Goal: Download file/media

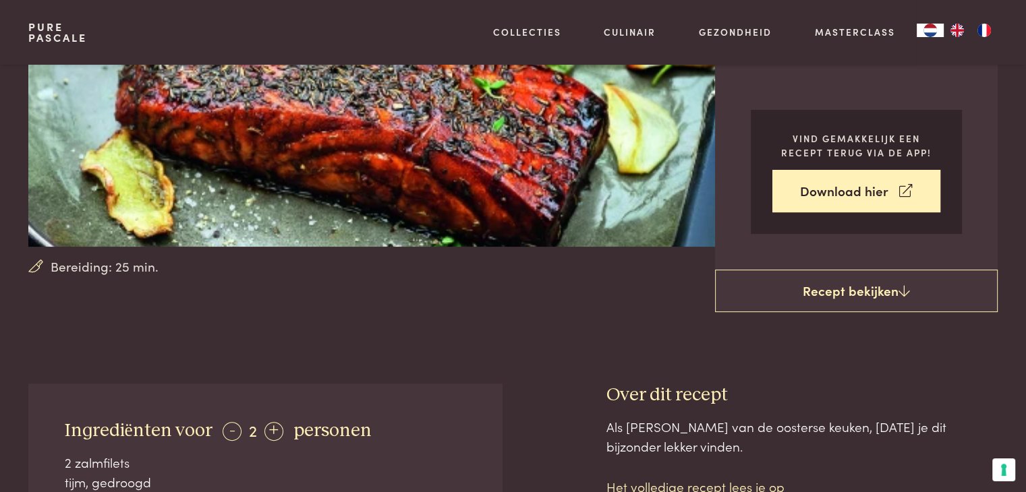
scroll to position [255, 0]
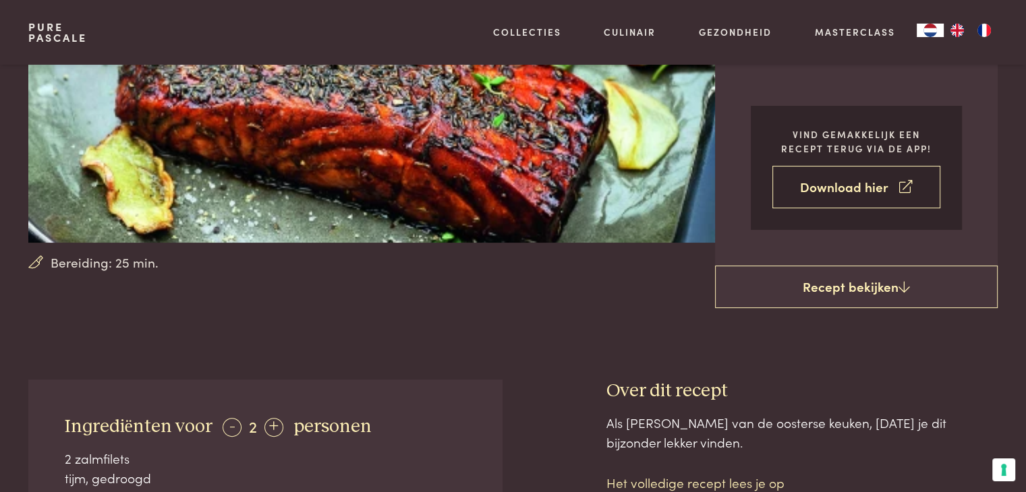
click at [799, 166] on link "Download hier" at bounding box center [856, 187] width 168 height 42
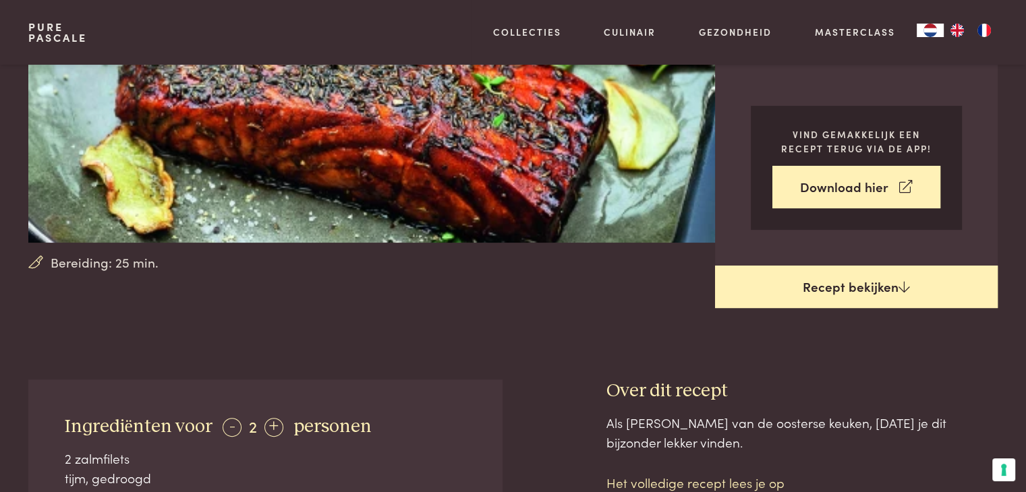
click at [866, 266] on link "Recept bekijken" at bounding box center [856, 287] width 283 height 43
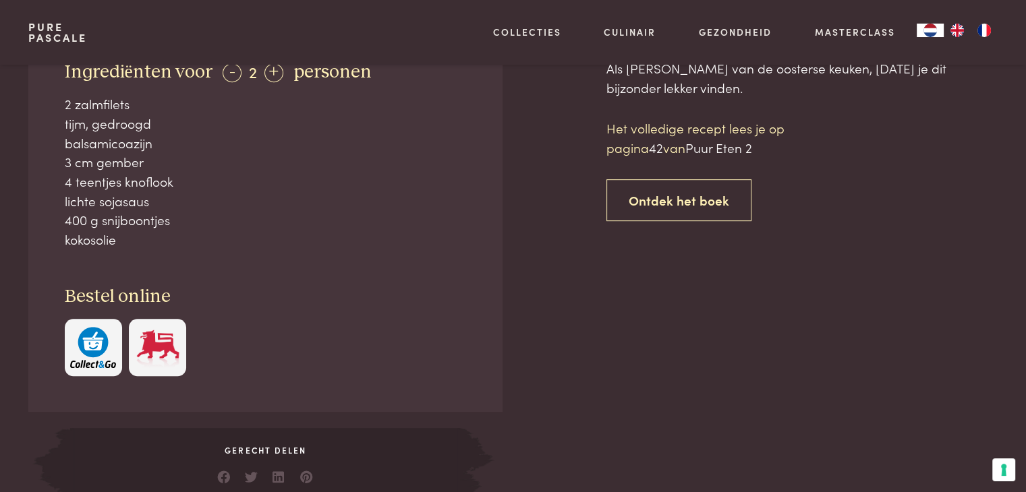
scroll to position [610, 0]
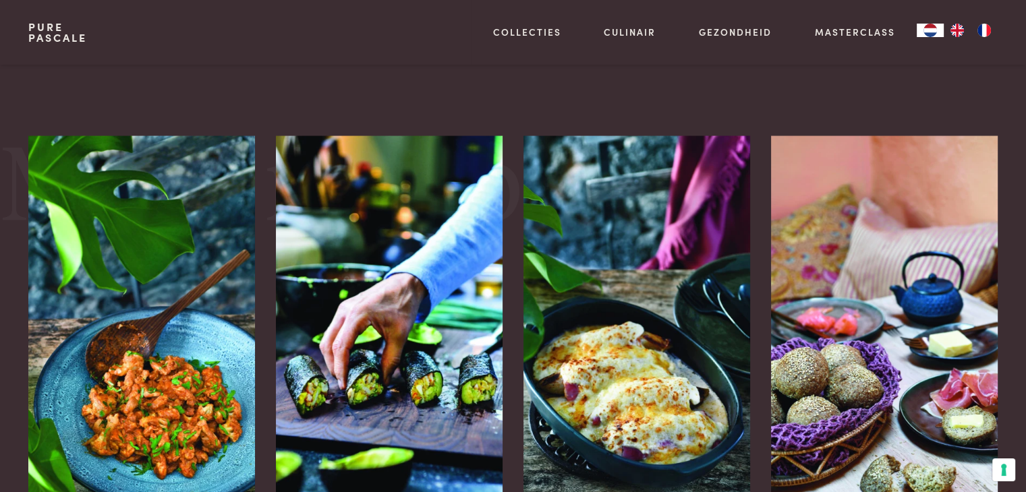
scroll to position [1779, 0]
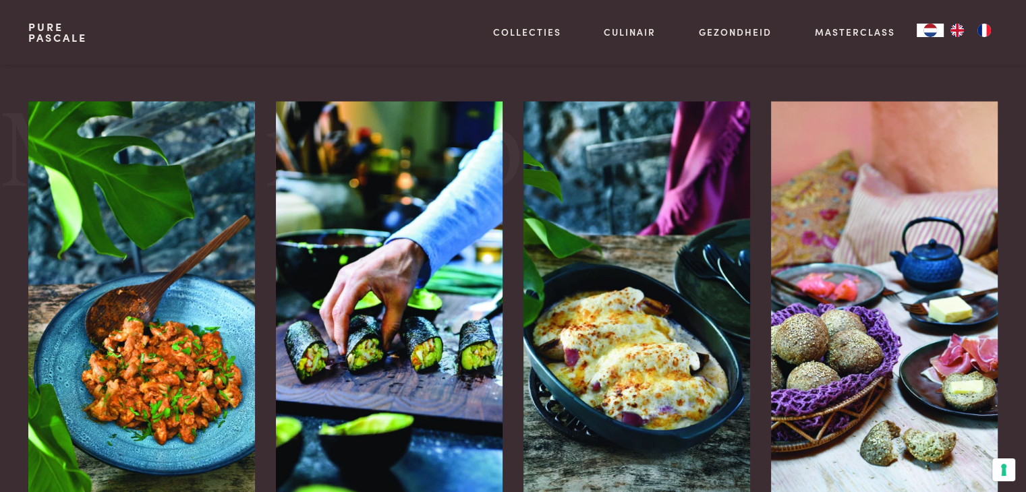
scroll to position [610, 0]
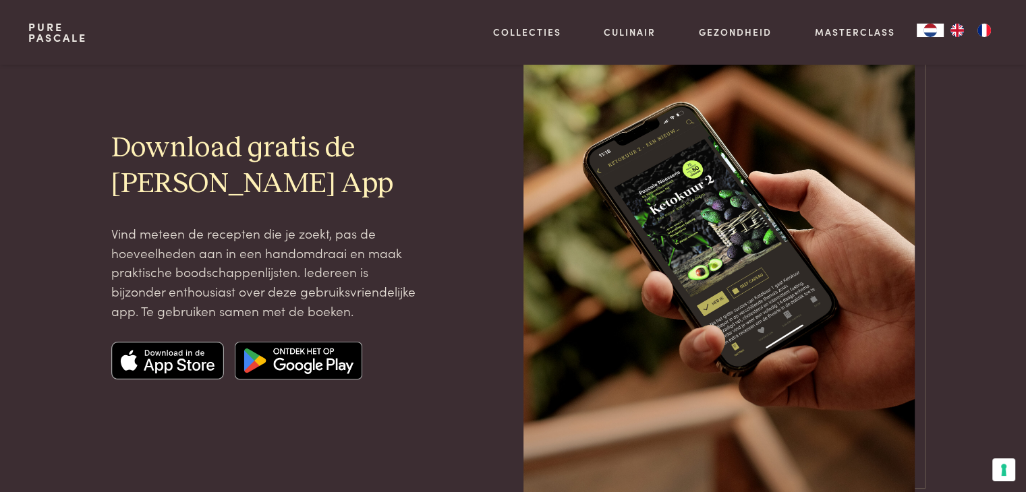
scroll to position [145, 0]
